Goal: Task Accomplishment & Management: Use online tool/utility

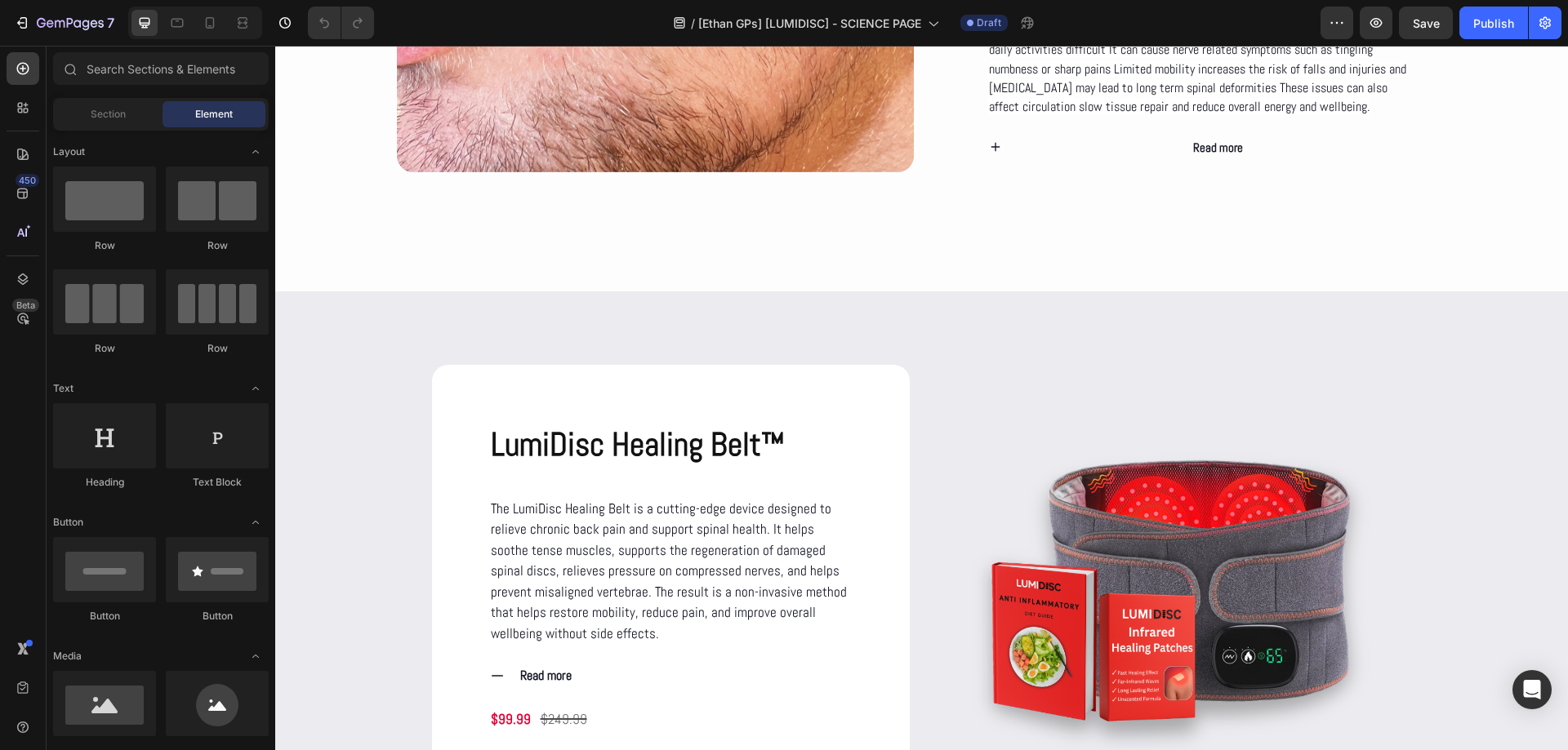
scroll to position [1958, 0]
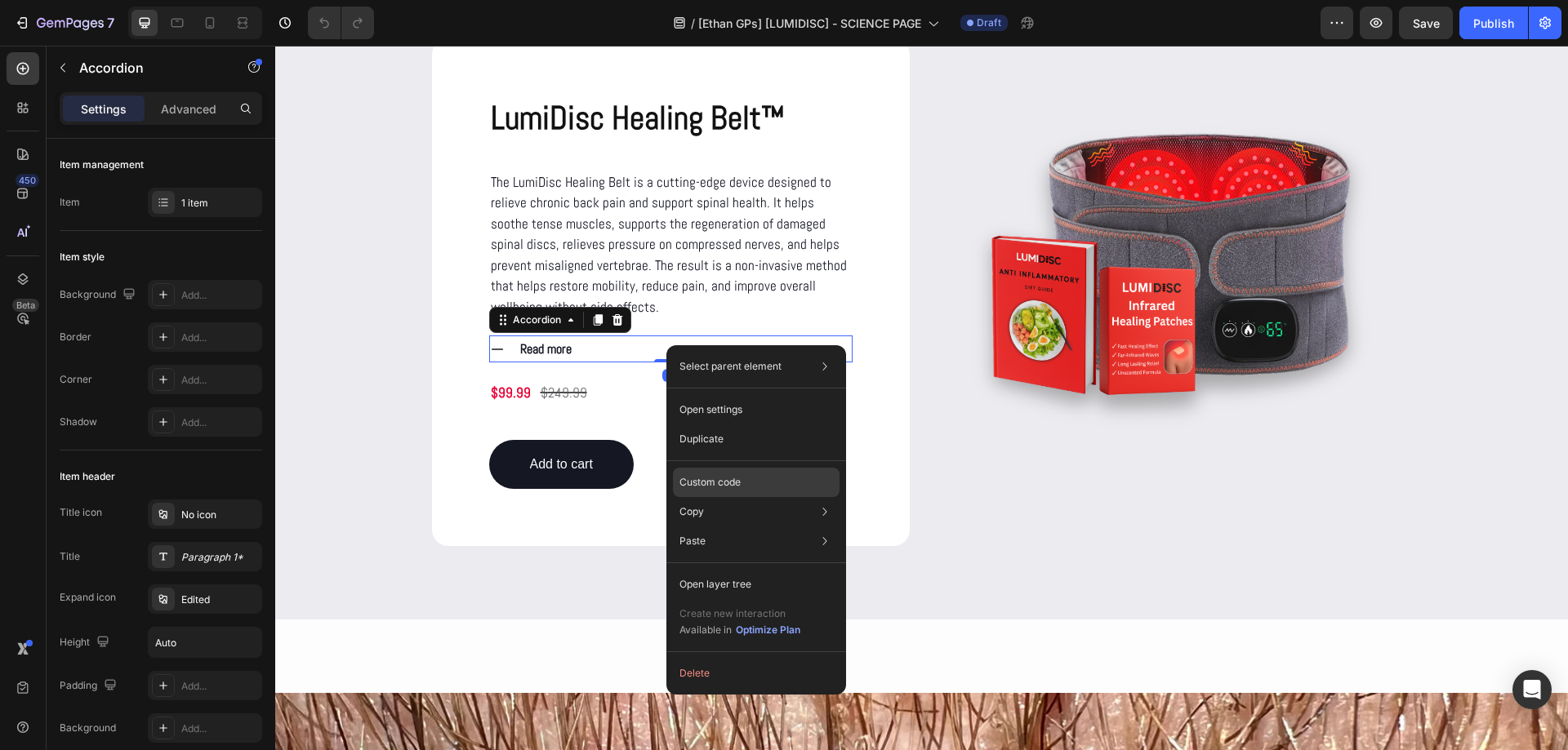
click at [723, 480] on p "Custom code" at bounding box center [710, 482] width 61 height 15
type input "100%"
type input "100"
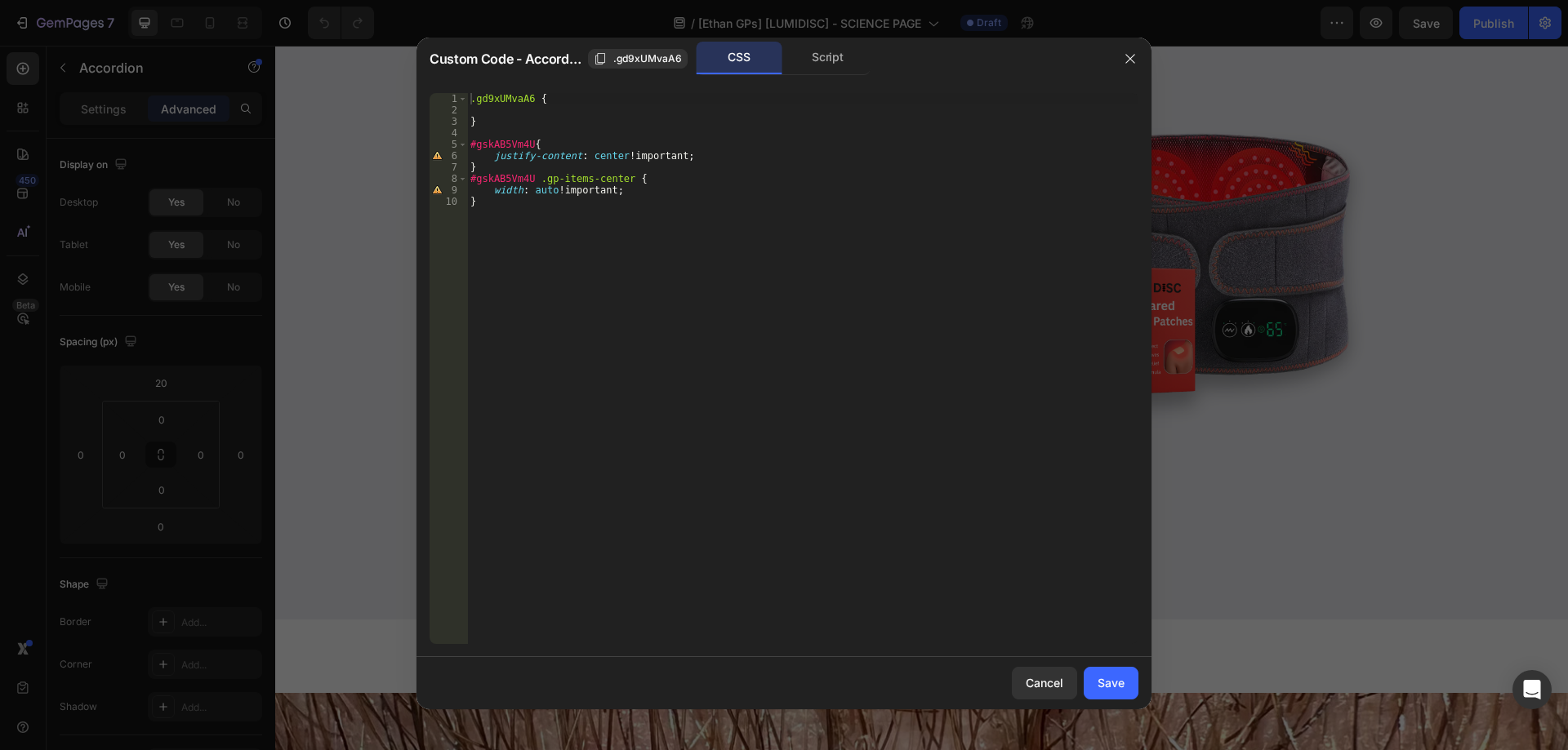
click at [568, 133] on div ".gd9xUMvaA6 { } #gskAB5Vm4U { justify-content : center !important ; } #gskAB5Vm…" at bounding box center [803, 380] width 672 height 574
click at [1123, 68] on button "button" at bounding box center [1130, 58] width 26 height 26
type input "0"
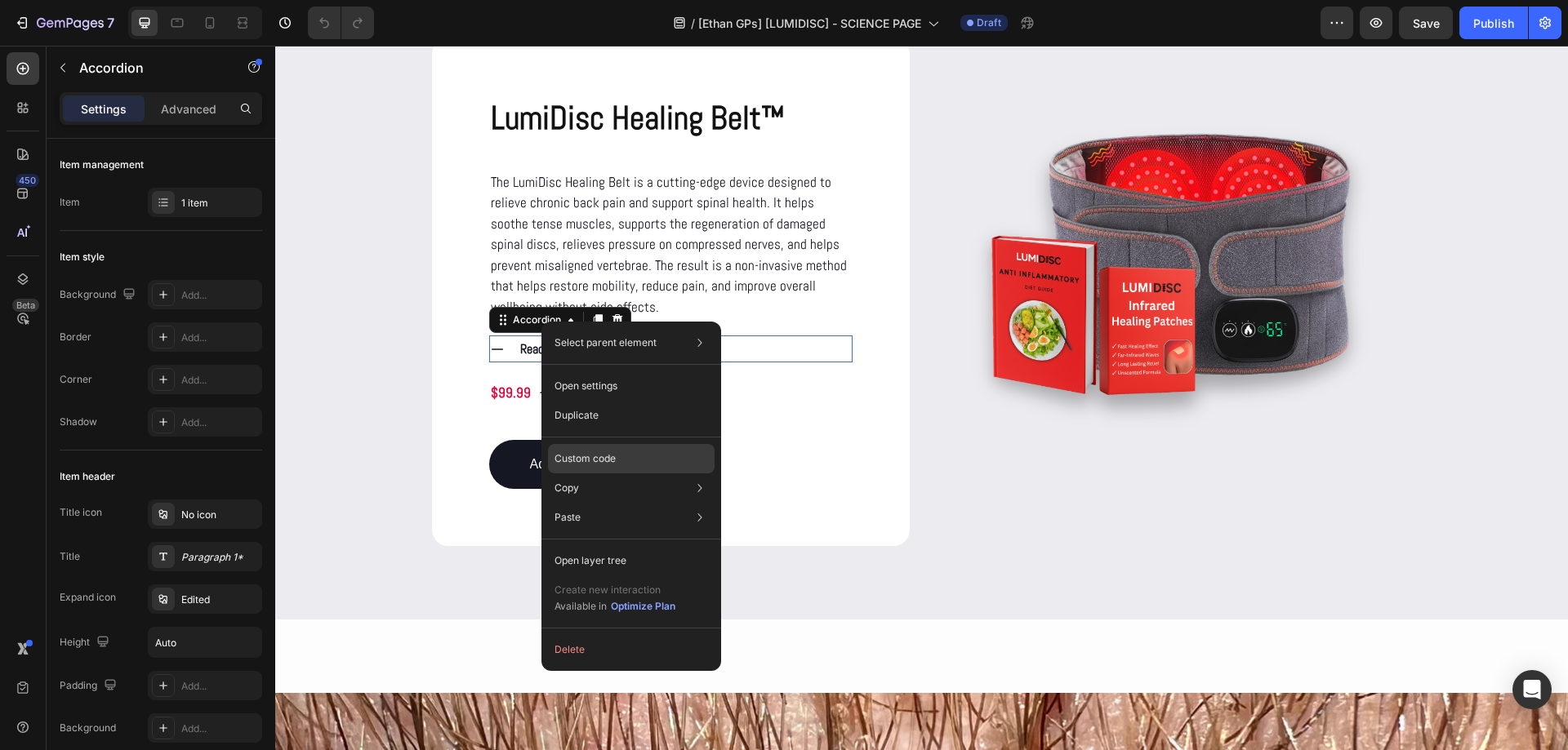
click at [630, 503] on div "Custom code" at bounding box center [631, 518] width 166 height 29
type input "100%"
type input "100"
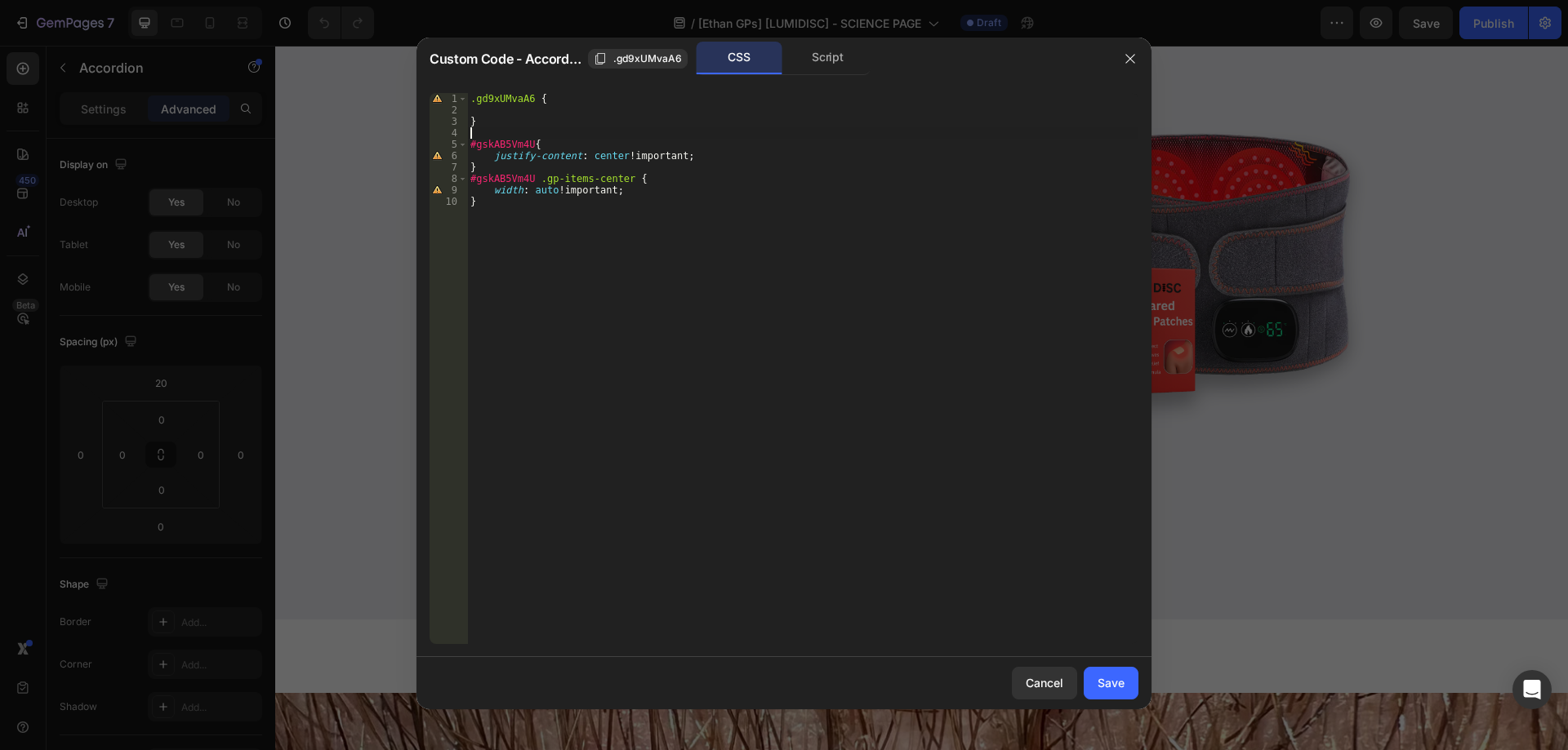
click at [554, 129] on div ".gd9xUMvaA6 { } #gskAB5Vm4U { justify-content : center !important ; } #gskAB5Vm…" at bounding box center [803, 380] width 672 height 574
click at [538, 220] on div ".gd9xUMvaA6 { } @ media only screen and (max-width: 767px) { #gskAB5Vm4U { just…" at bounding box center [803, 380] width 672 height 574
type textarea "}"
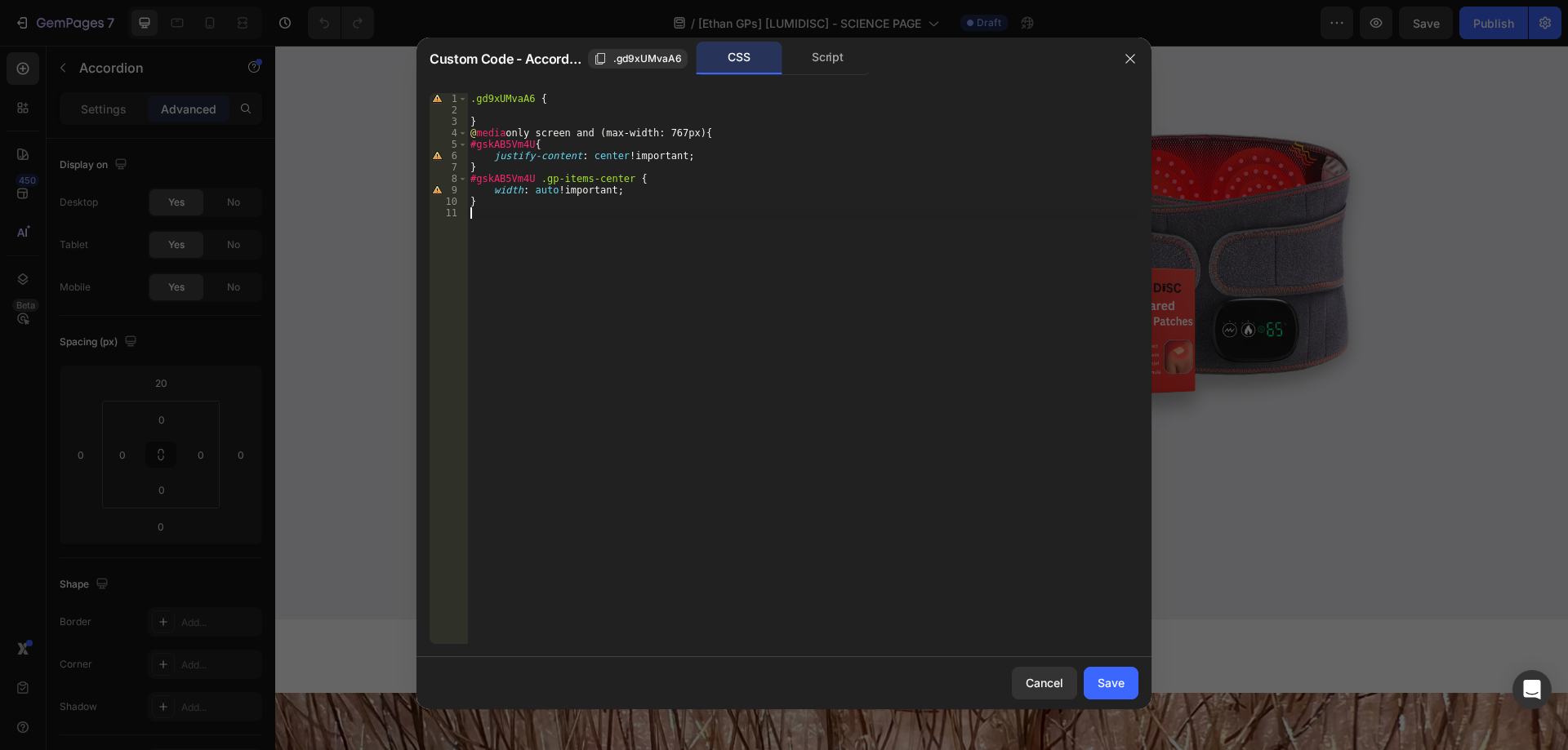
type textarea "Ư"
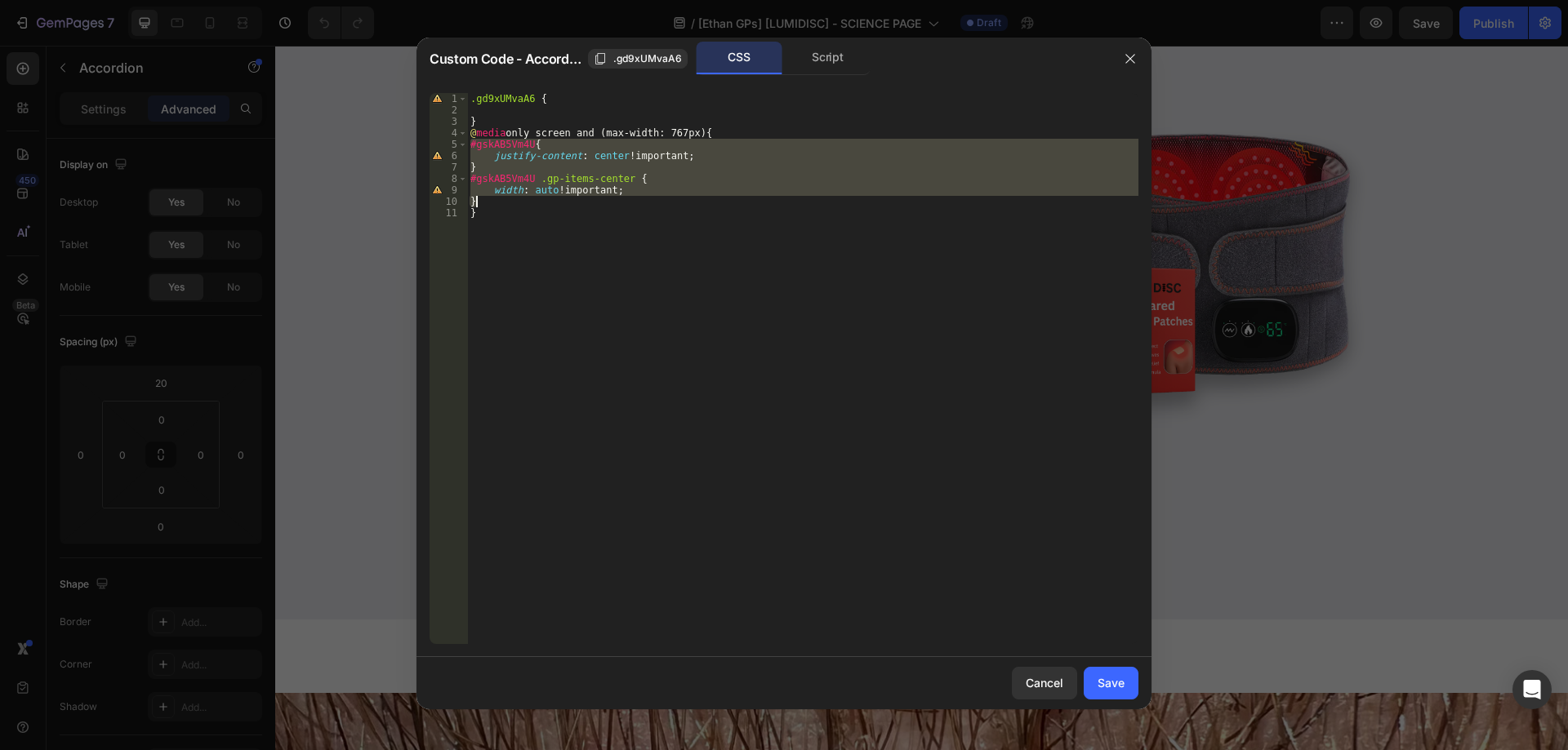
drag, startPoint x: 469, startPoint y: 146, endPoint x: 493, endPoint y: 204, distance: 62.8
click at [493, 204] on div ".gd9xUMvaA6 { } @ media only screen and (max-width: 767px) { #gskAB5Vm4U { just…" at bounding box center [803, 380] width 672 height 574
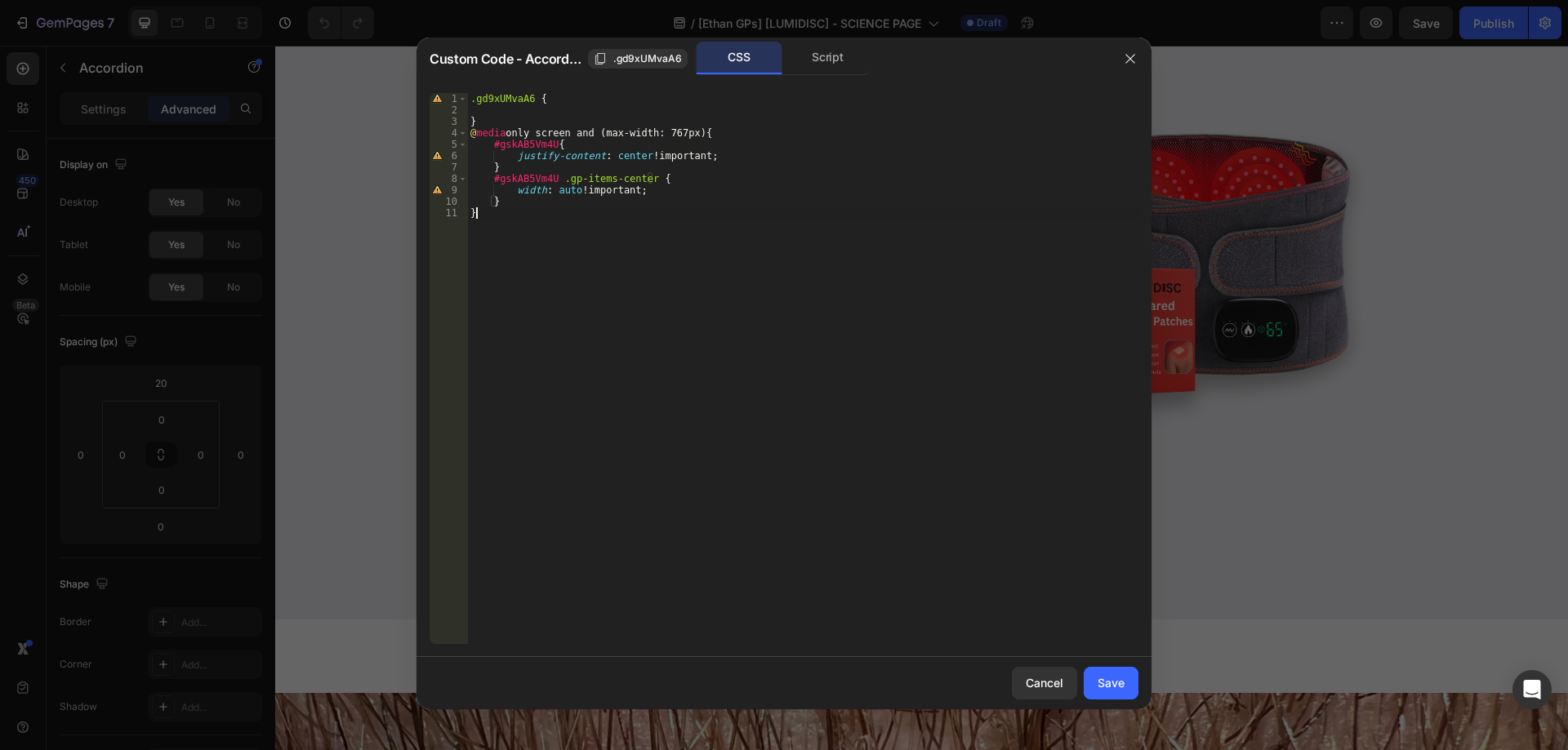
drag, startPoint x: 647, startPoint y: 226, endPoint x: 717, endPoint y: 240, distance: 71.4
click at [647, 227] on div ".gd9xUMvaA6 { } @ media only screen and (max-width: 767px) { #gskAB5Vm4U { just…" at bounding box center [803, 380] width 672 height 574
type textarea "}"
click at [1112, 682] on div "Save" at bounding box center [1112, 683] width 27 height 18
type input "0"
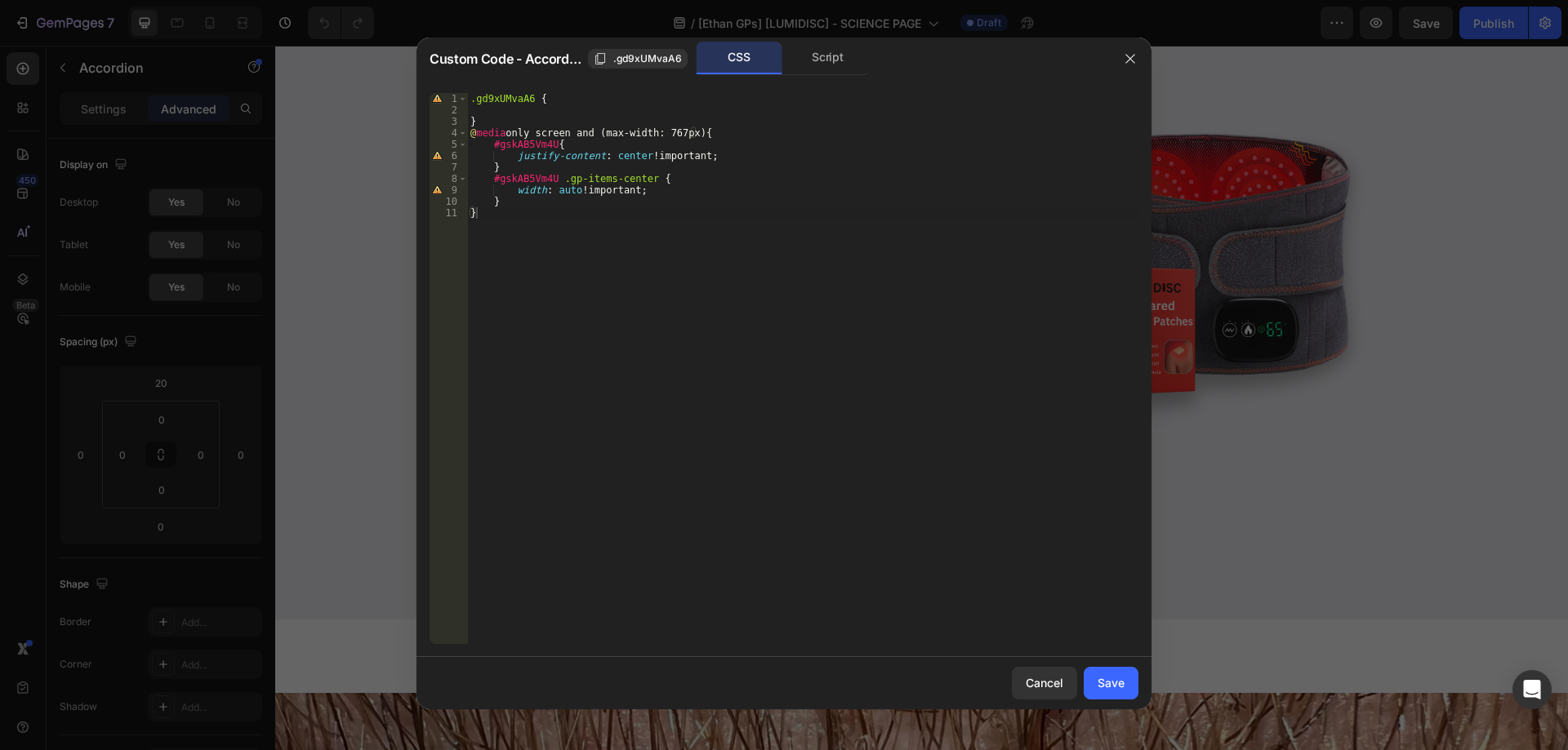
type input "0"
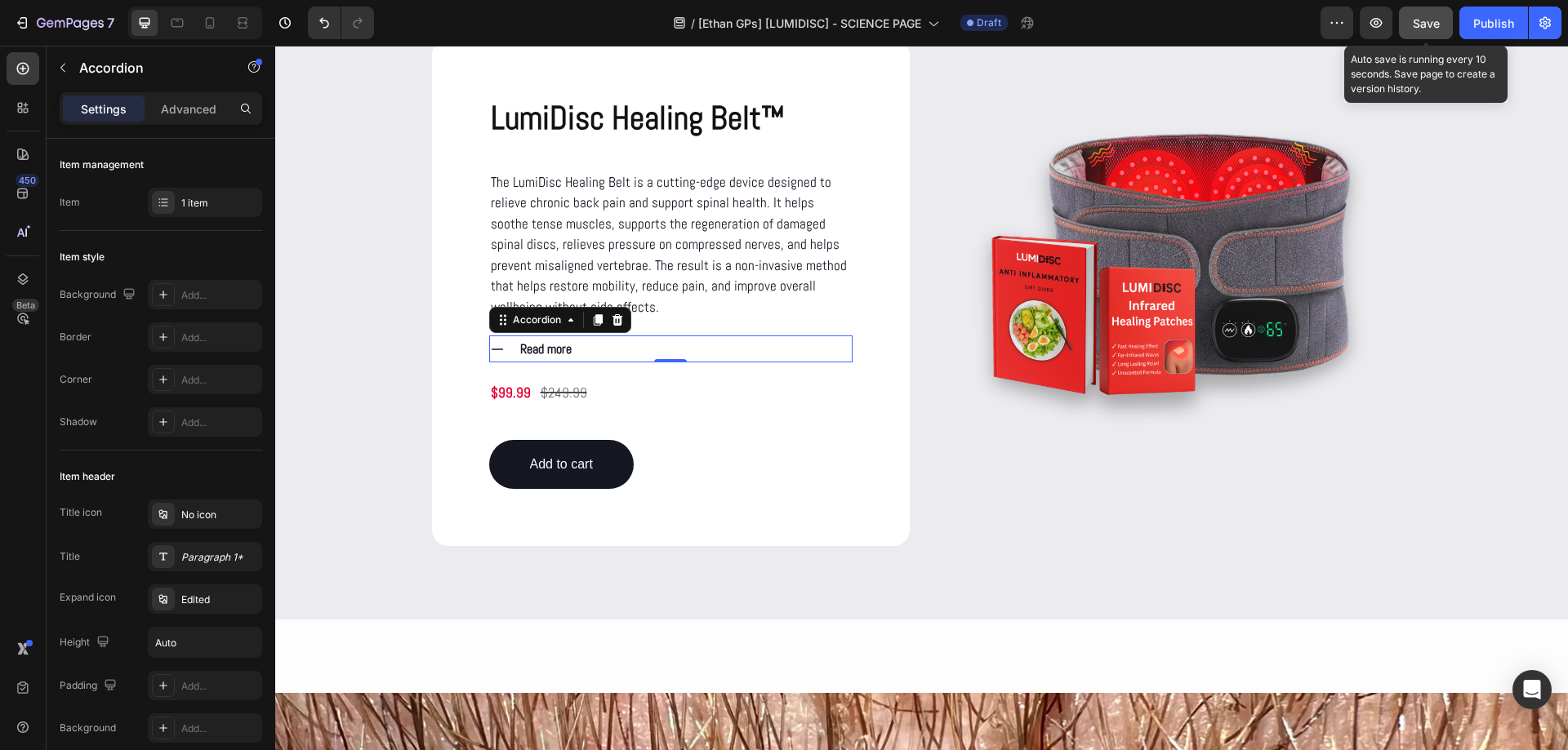
click at [1428, 20] on span "Save" at bounding box center [1426, 23] width 27 height 14
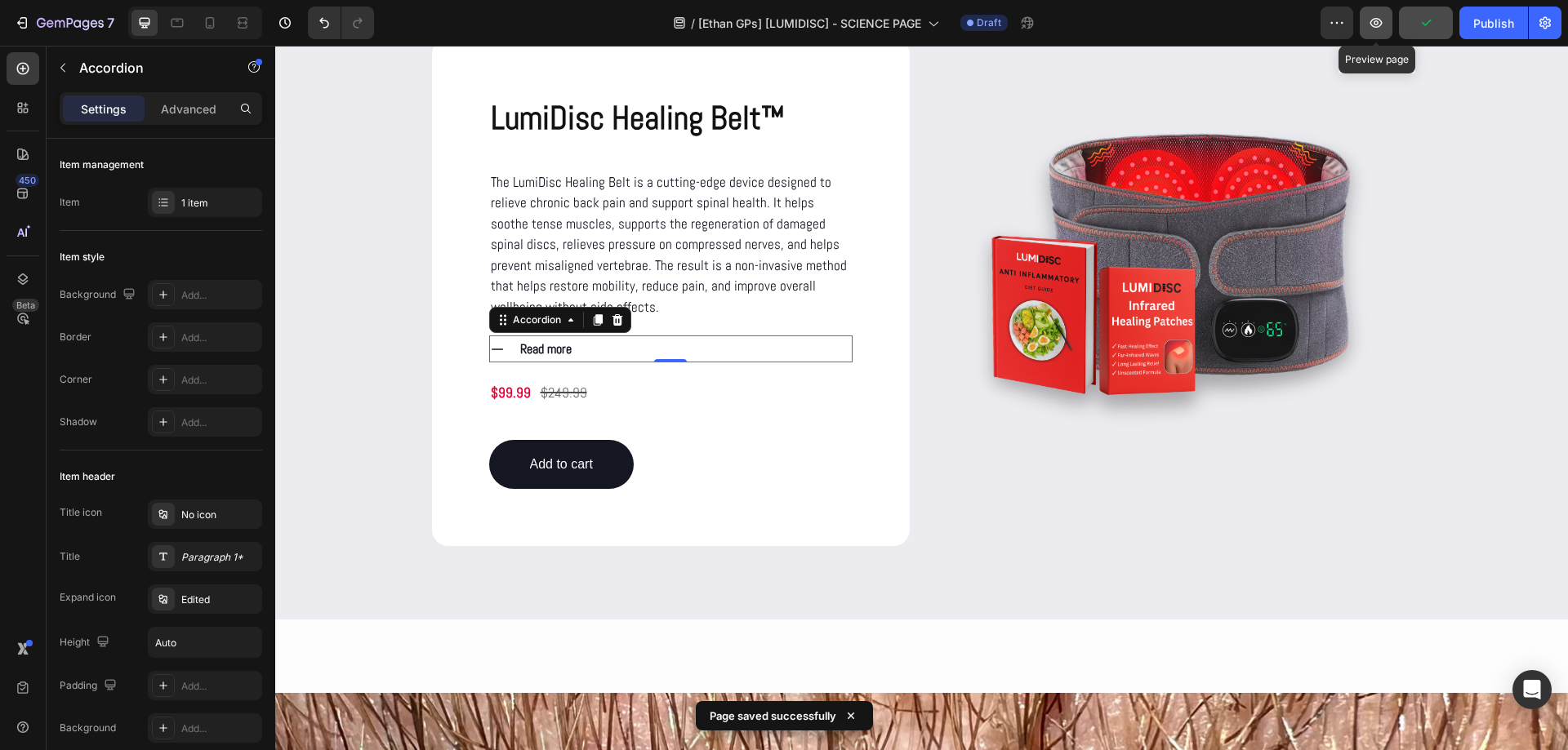
click at [1371, 20] on icon "button" at bounding box center [1375, 22] width 17 height 17
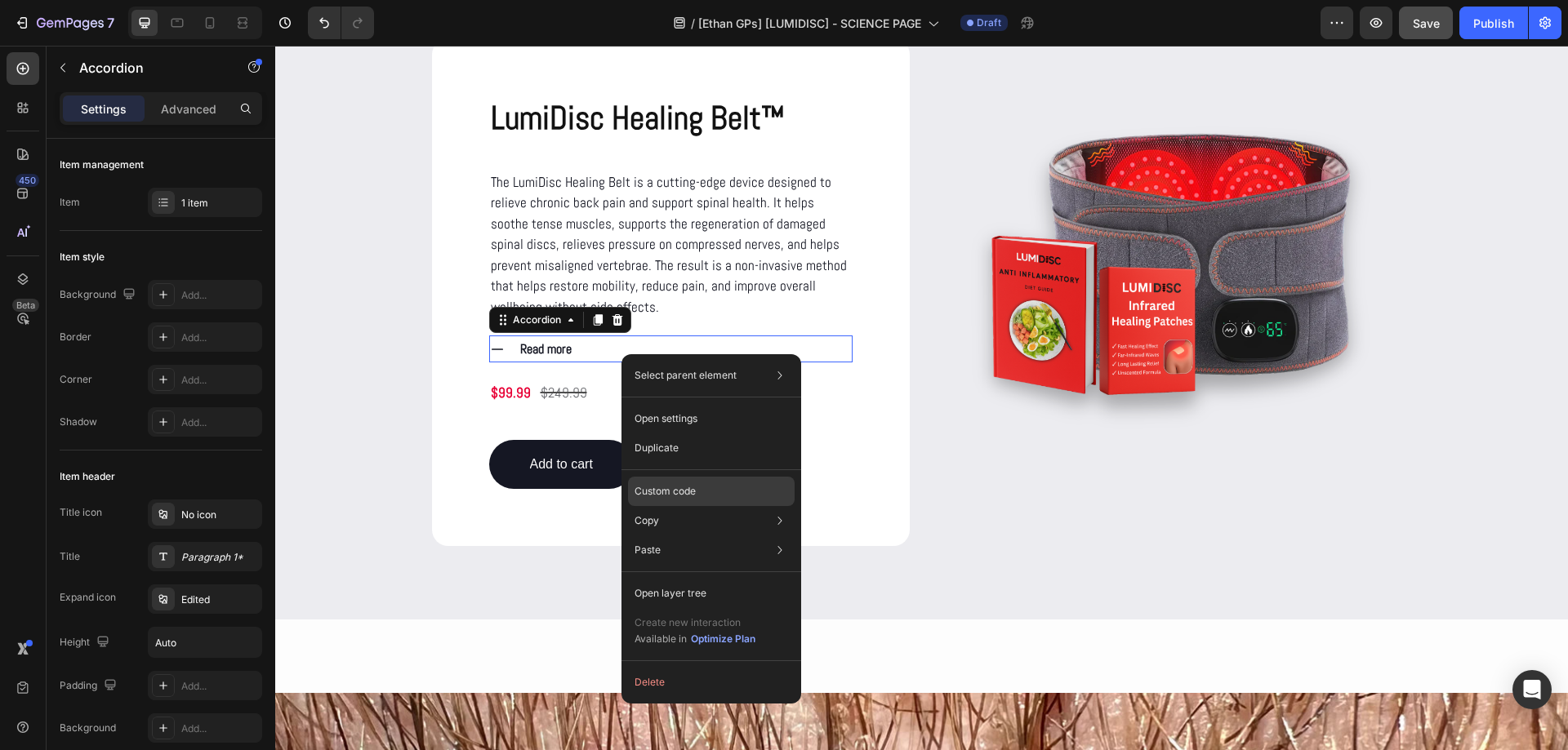
click at [679, 535] on div "Custom code" at bounding box center [711, 550] width 166 height 29
type input "100%"
type input "100"
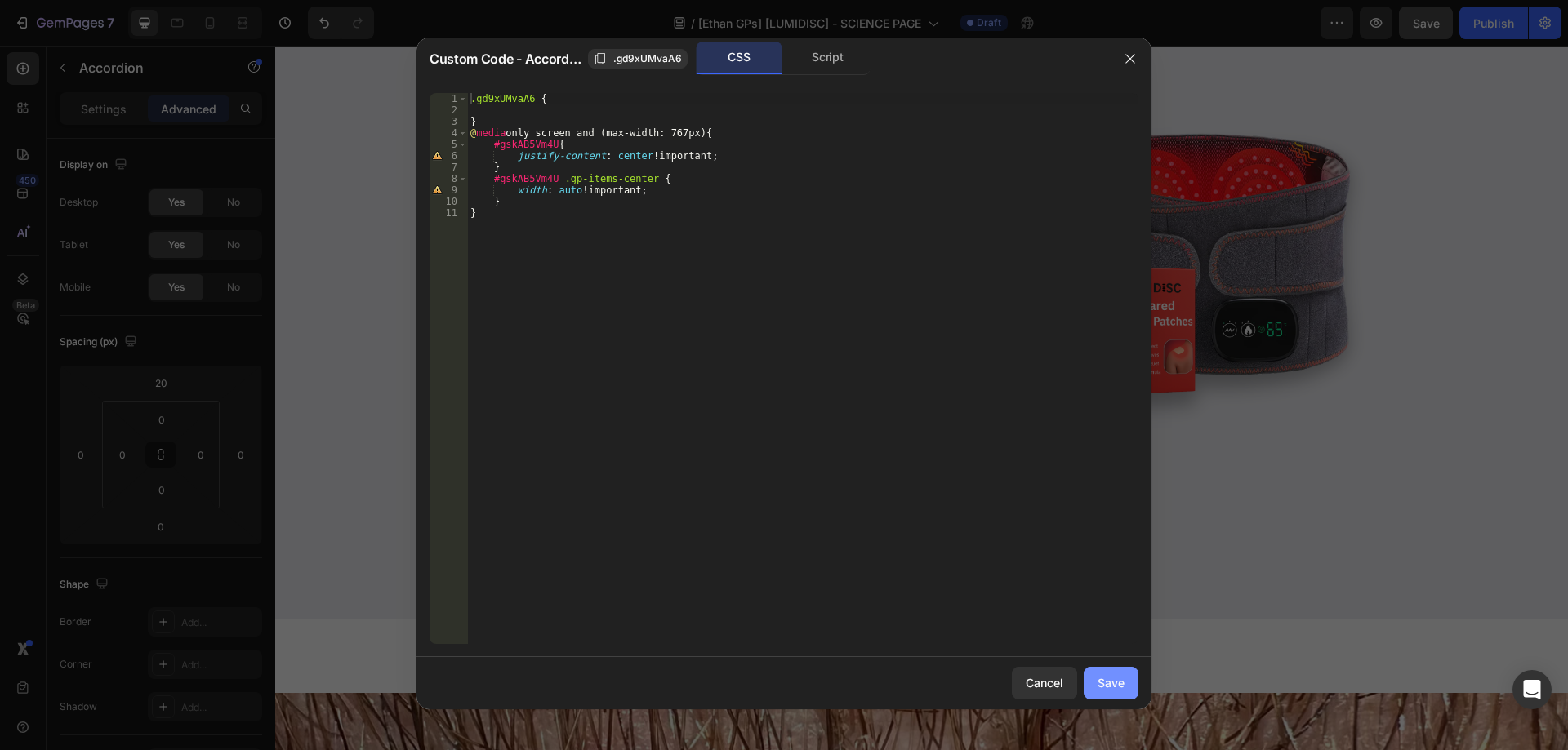
click at [1108, 687] on div "Save" at bounding box center [1112, 683] width 27 height 18
type input "0"
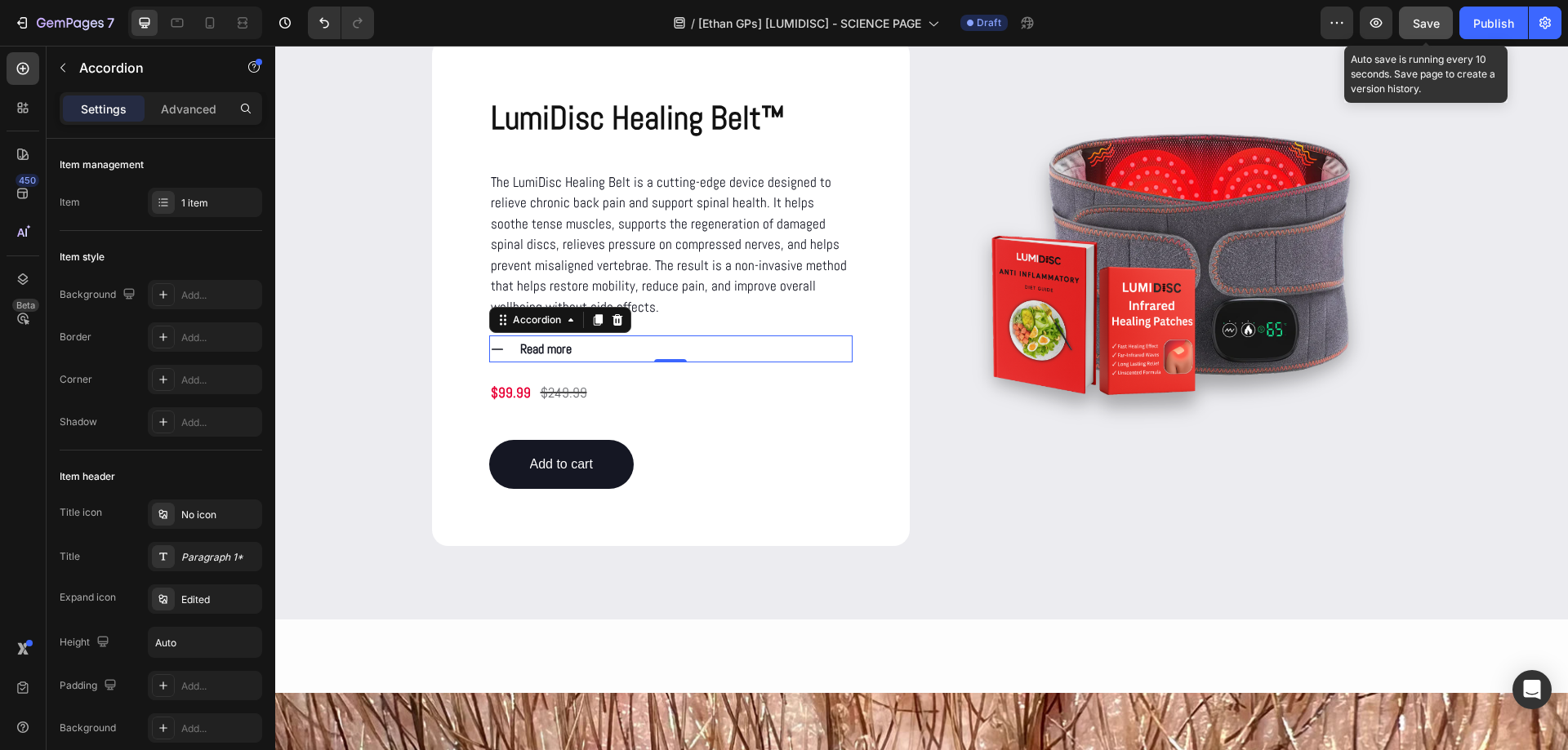
click at [1411, 14] on button "Save" at bounding box center [1425, 23] width 54 height 33
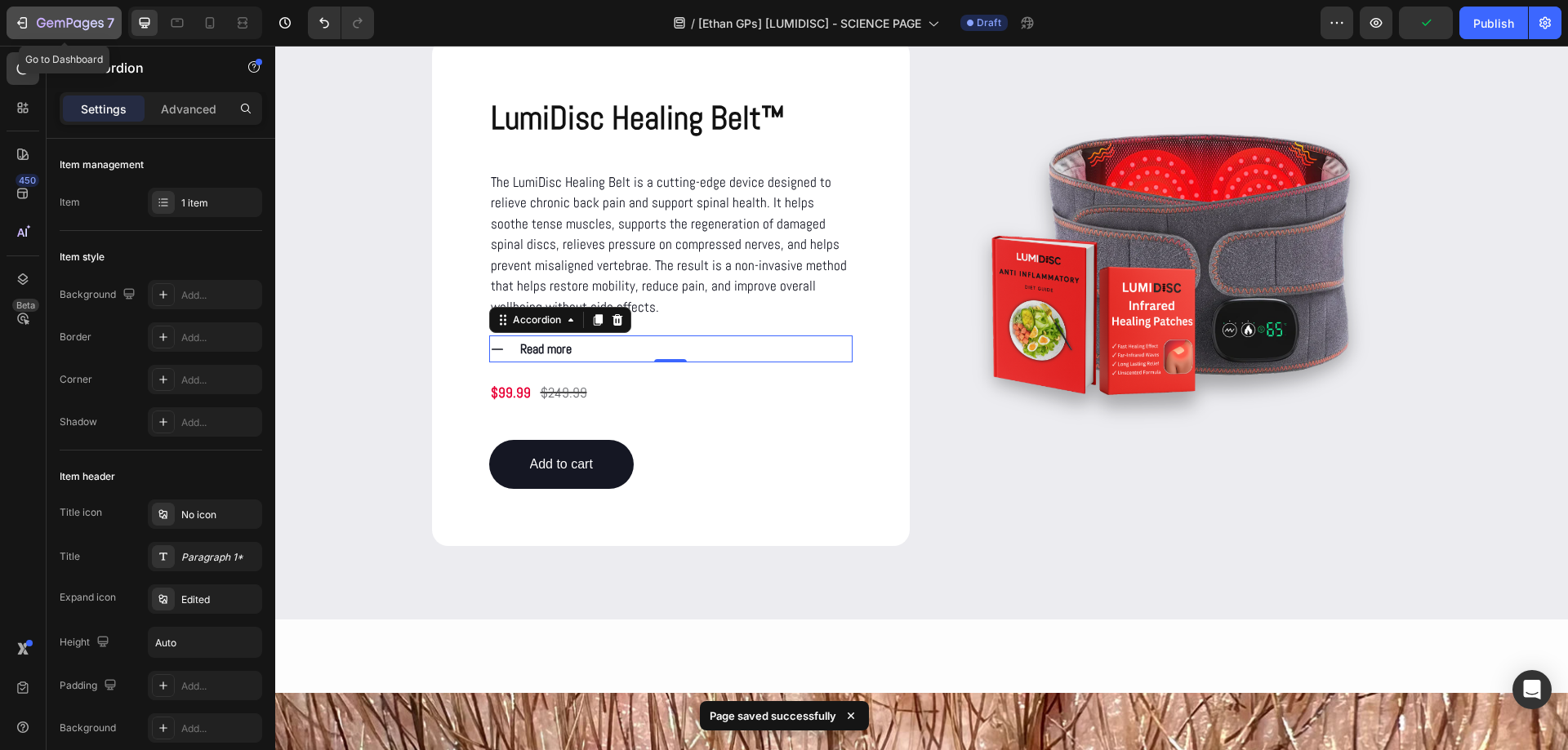
click at [76, 13] on button "7" at bounding box center [64, 23] width 115 height 33
